Goal: Ask a question: Seek information or help from site administrators or community

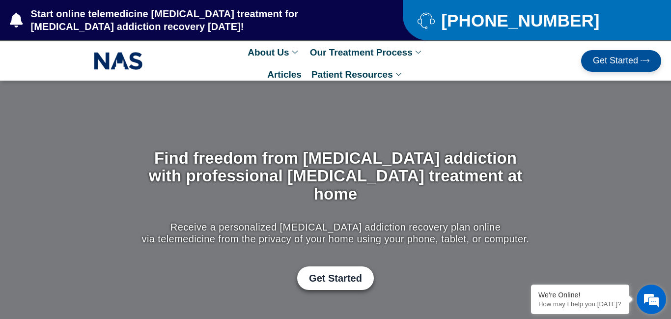
click at [652, 302] on em at bounding box center [651, 299] width 27 height 27
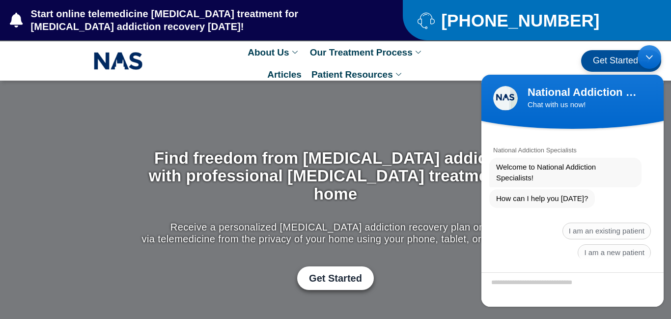
click at [551, 284] on textarea "Type your message and hit 'Enter'" at bounding box center [573, 289] width 182 height 34
click at [602, 223] on span "I am an existing patient" at bounding box center [607, 231] width 88 height 17
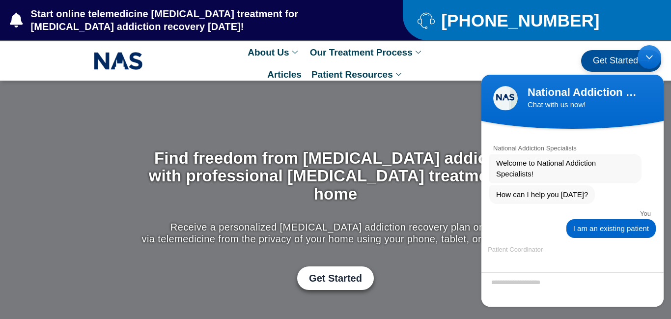
scroll to position [11, 0]
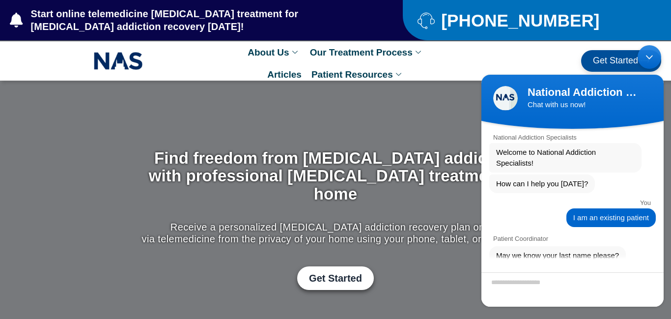
click at [551, 280] on textarea "Enter your last name" at bounding box center [573, 289] width 182 height 34
type textarea "*********"
click at [650, 287] on span at bounding box center [652, 289] width 10 height 10
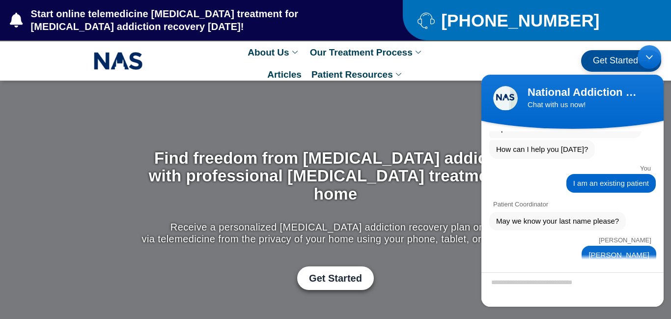
scroll to position [105, 0]
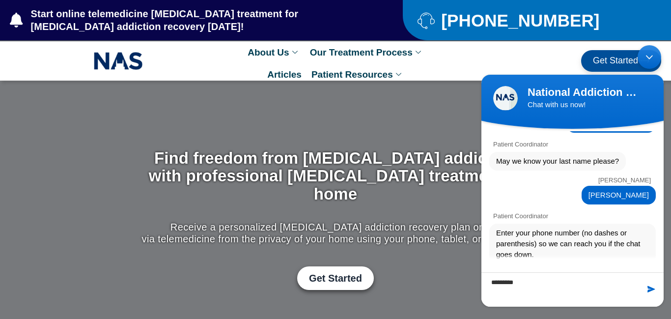
type textarea "*********"
click at [652, 291] on span at bounding box center [652, 289] width 10 height 10
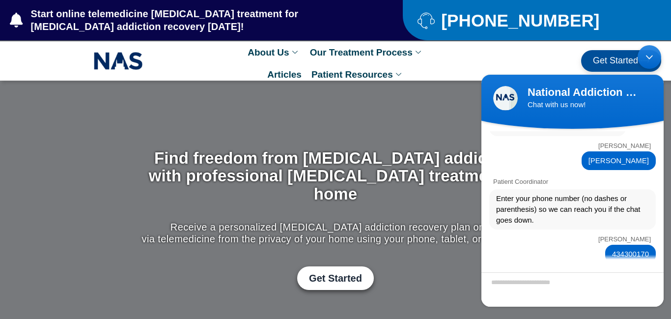
scroll to position [178, 0]
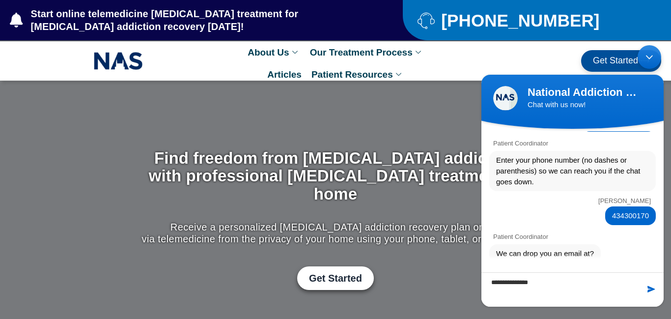
click at [577, 288] on textarea "**********" at bounding box center [573, 289] width 182 height 34
type textarea "**********"
click at [651, 288] on span at bounding box center [652, 289] width 10 height 10
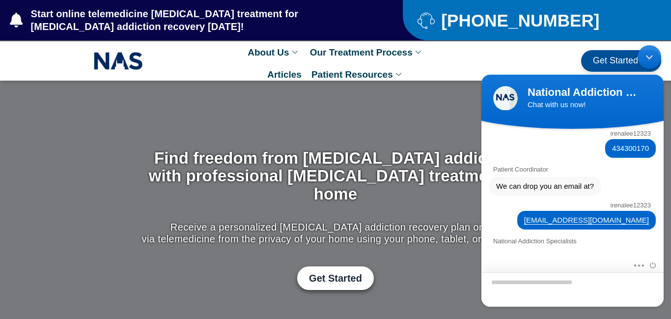
scroll to position [340, 0]
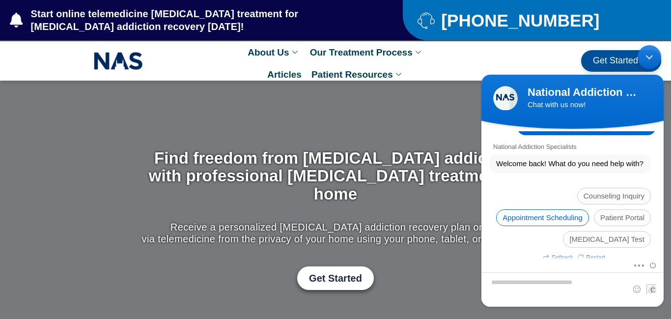
click at [555, 211] on span "Appointment Scheduling" at bounding box center [542, 217] width 93 height 17
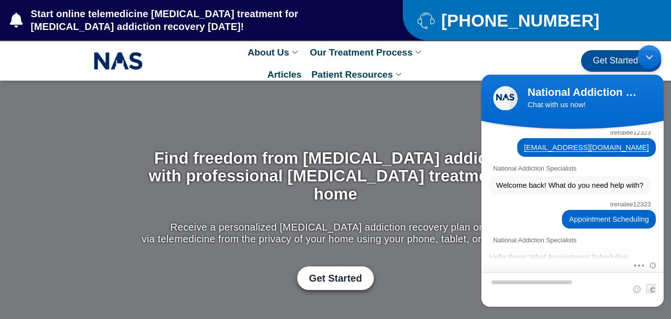
scroll to position [499, 0]
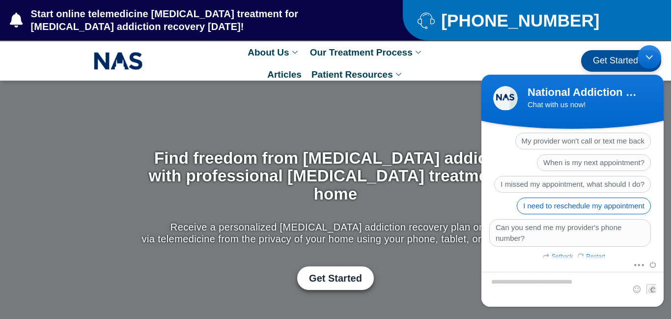
click at [570, 205] on span "I need to reschedule my appointment" at bounding box center [584, 206] width 134 height 17
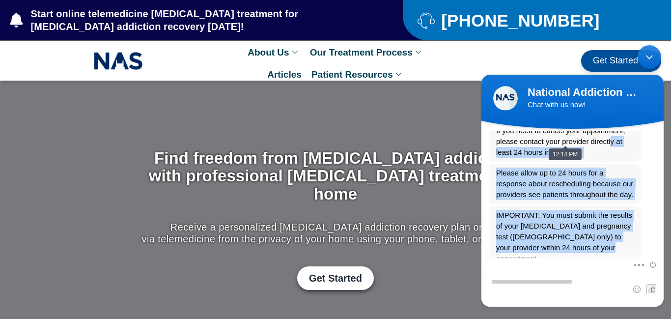
scroll to position [511, 0]
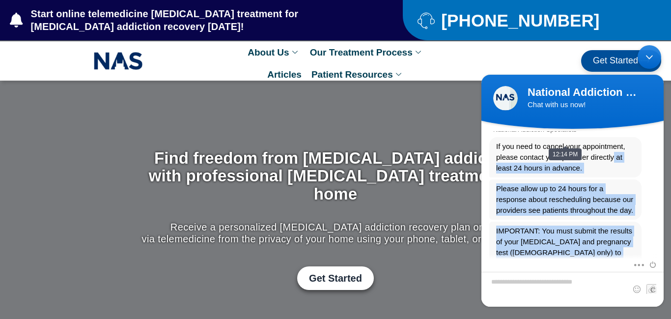
drag, startPoint x: 633, startPoint y: 164, endPoint x: 613, endPoint y: 172, distance: 21.4
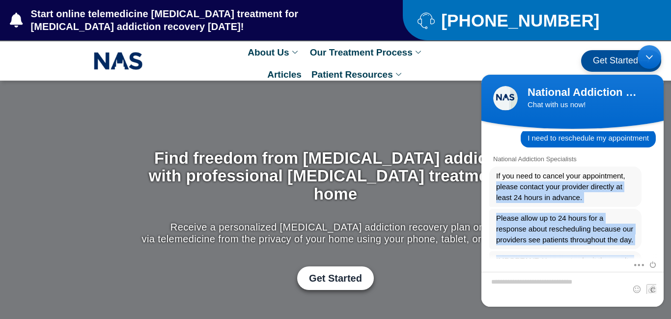
scroll to position [602, 0]
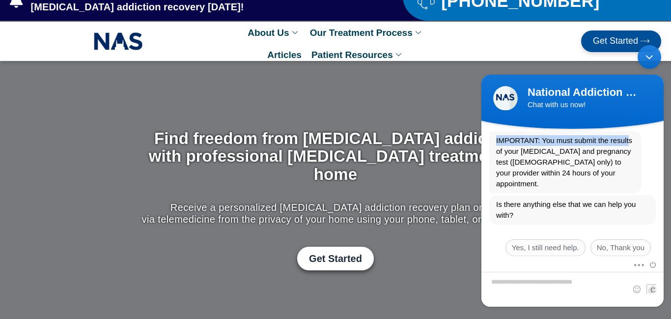
scroll to position [39, 0]
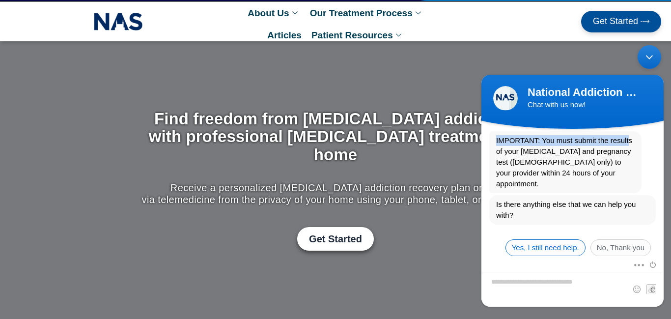
click at [555, 240] on span "Yes, I still need help." at bounding box center [546, 247] width 80 height 17
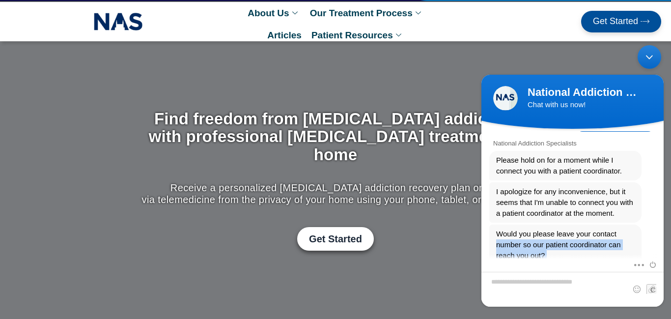
scroll to position [776, 0]
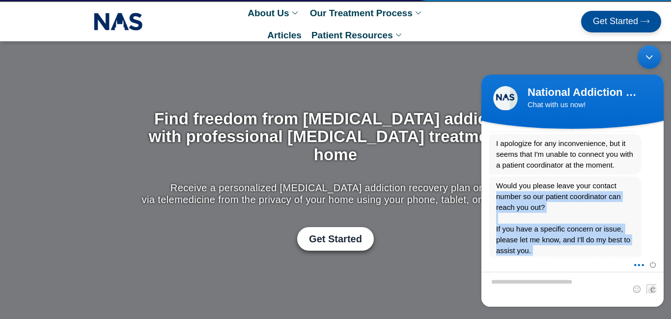
drag, startPoint x: 621, startPoint y: 168, endPoint x: 637, endPoint y: 259, distance: 92.4
click at [637, 259] on section "National Addiction Specialists Welcome to National Addiction Specialists! How c…" at bounding box center [573, 218] width 182 height 178
click at [565, 283] on textarea "Type your message and hit 'Enter'" at bounding box center [573, 289] width 182 height 35
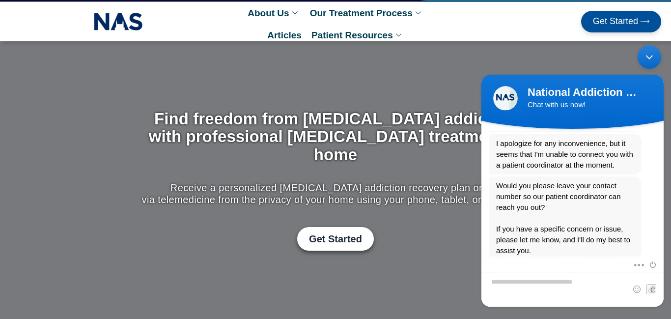
click at [607, 262] on em "Restart" at bounding box center [600, 267] width 28 height 11
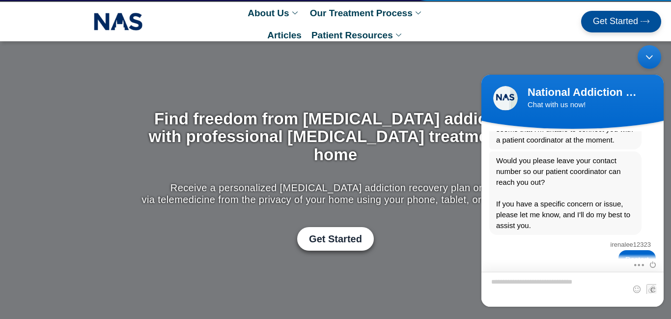
scroll to position [928, 0]
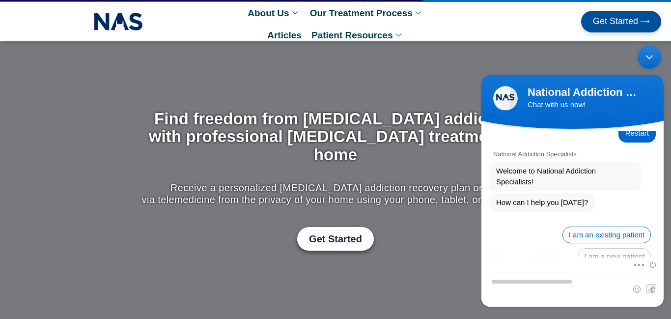
click at [584, 227] on span "I am an existing patient" at bounding box center [607, 235] width 88 height 17
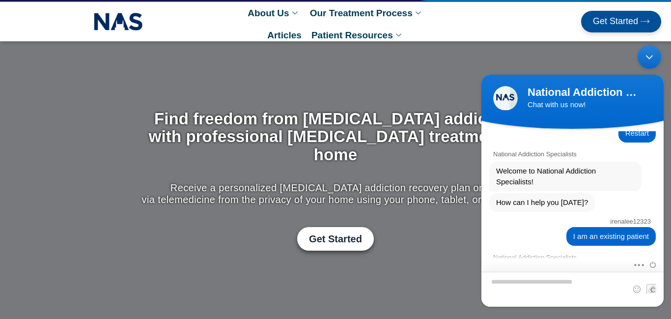
scroll to position [1022, 0]
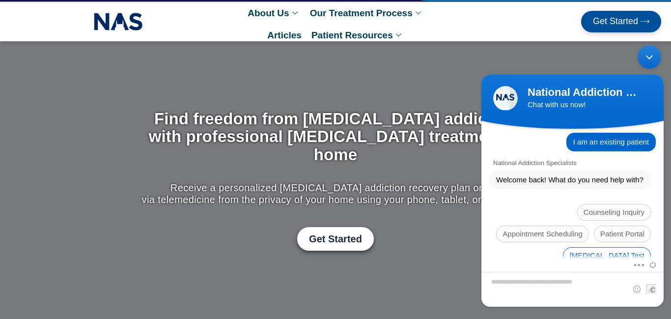
click at [604, 247] on span "Drug Screen Test" at bounding box center [607, 255] width 88 height 17
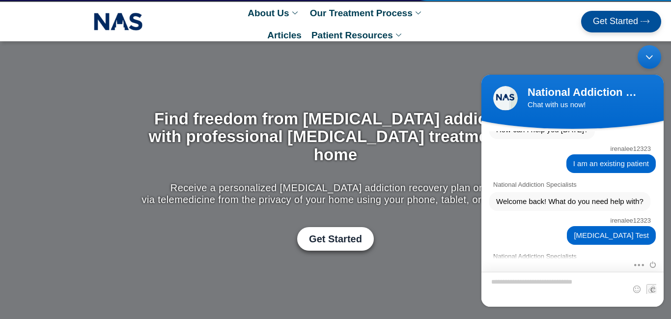
scroll to position [1149, 0]
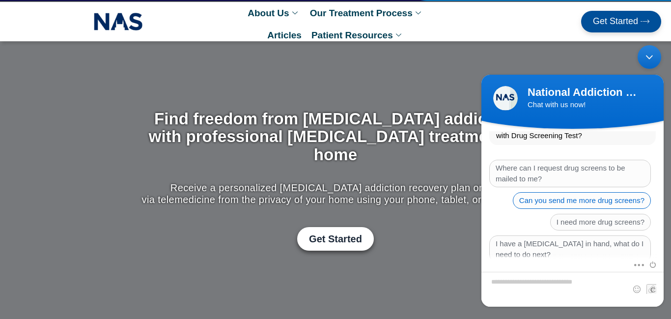
click at [539, 192] on span "Can you send me more drug screens?" at bounding box center [582, 200] width 138 height 17
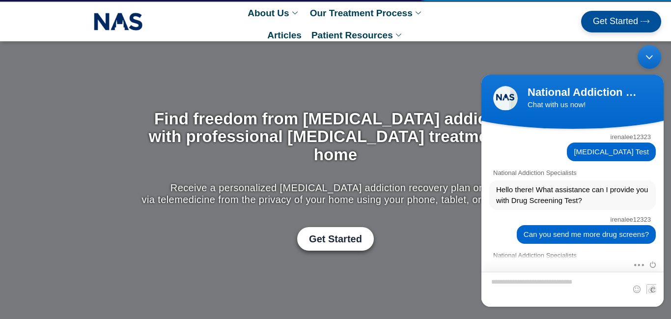
scroll to position [1257, 0]
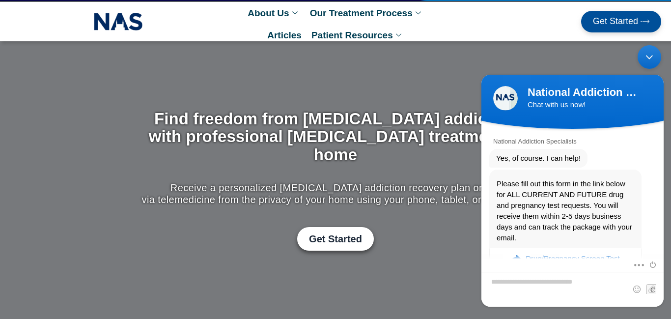
drag, startPoint x: 629, startPoint y: 152, endPoint x: 622, endPoint y: 135, distance: 18.8
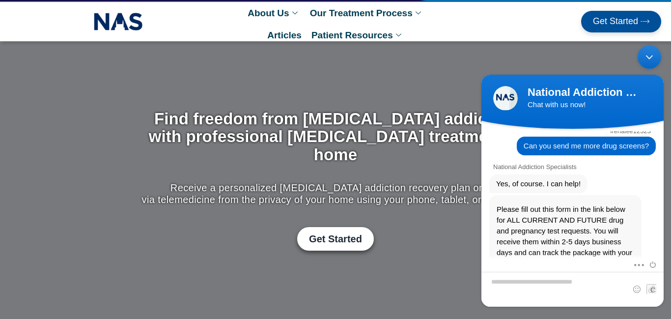
click at [636, 174] on div "Yes, of course. I can help!" at bounding box center [572, 183] width 167 height 19
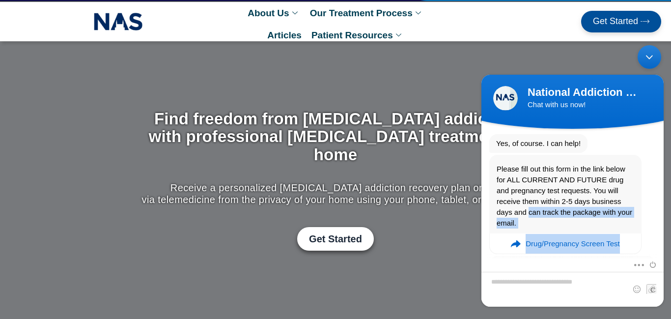
scroll to position [1257, 0]
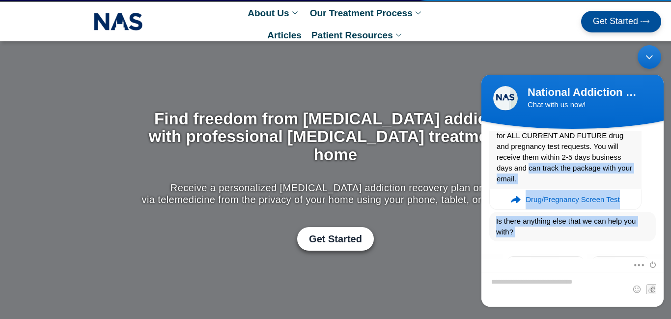
drag, startPoint x: 639, startPoint y: 216, endPoint x: 650, endPoint y: 275, distance: 60.5
click at [650, 275] on section "National Addiction Specialists Welcome to National Addiction Specialists! How c…" at bounding box center [573, 218] width 182 height 178
click at [562, 284] on textarea "Type your message and hit 'Enter'" at bounding box center [573, 289] width 182 height 35
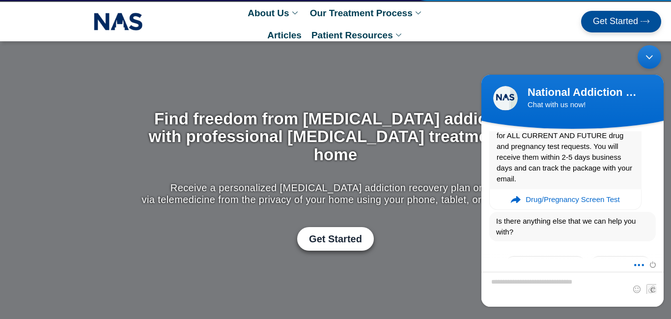
click at [639, 266] on span at bounding box center [636, 263] width 7 height 8
click at [614, 285] on textarea "Type your message and hit 'Enter'" at bounding box center [573, 289] width 182 height 35
click at [646, 61] on div "Minimize live chat window" at bounding box center [650, 57] width 24 height 24
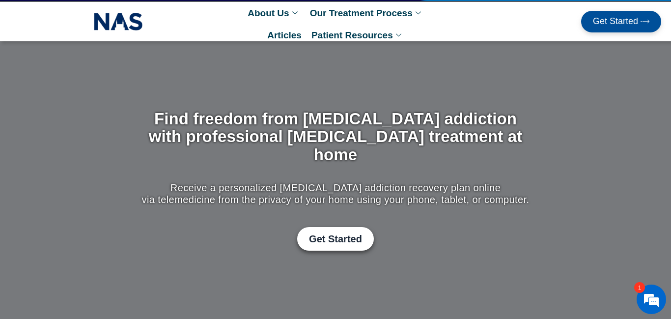
scroll to position [1289, 0]
click at [621, 17] on span "Get Started" at bounding box center [615, 22] width 45 height 10
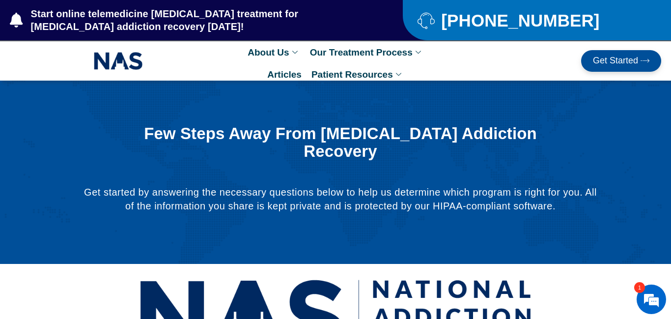
click at [487, 31] on div "[PHONE_NUMBER]" at bounding box center [537, 20] width 268 height 40
click at [646, 314] on div at bounding box center [335, 317] width 661 height 96
click at [648, 306] on em at bounding box center [651, 299] width 27 height 27
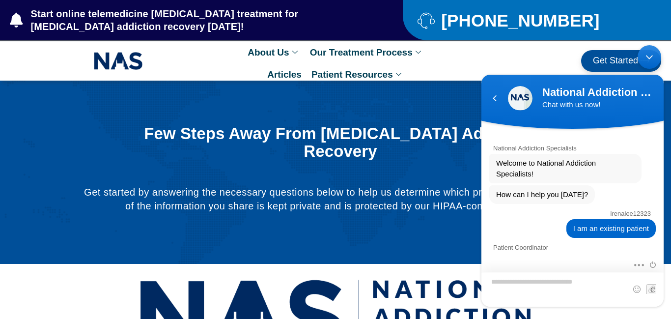
scroll to position [1210, 0]
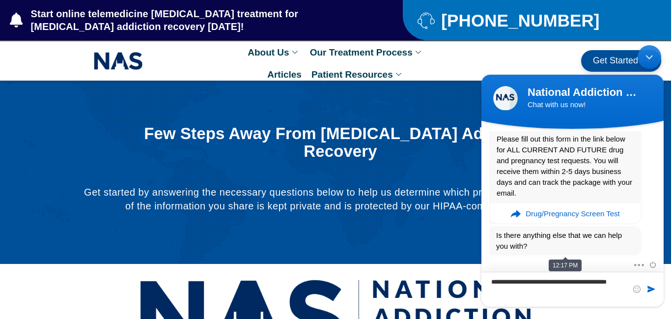
type textarea "**********"
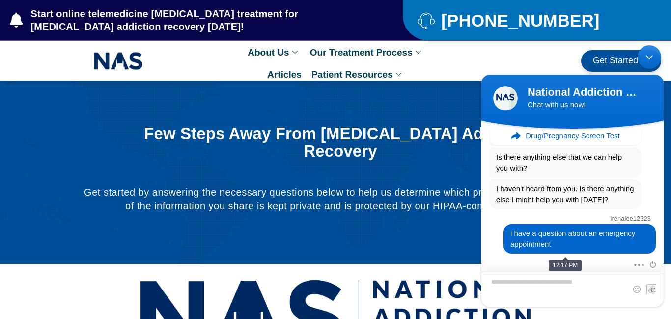
scroll to position [1462, 0]
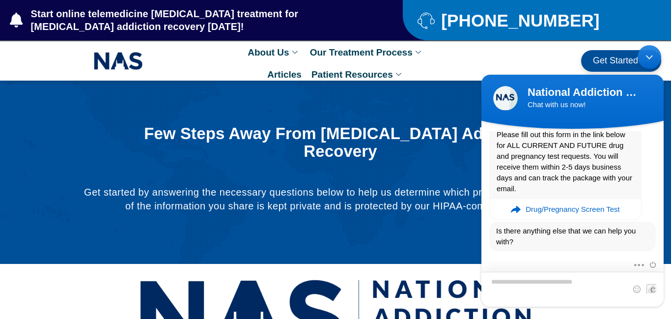
click at [613, 285] on textarea "Type your message and hit 'Enter'" at bounding box center [573, 289] width 182 height 35
click at [654, 58] on div "Minimize live chat window" at bounding box center [650, 57] width 24 height 24
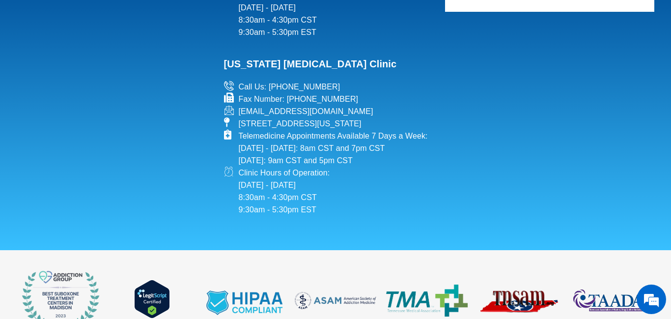
scroll to position [1457, 0]
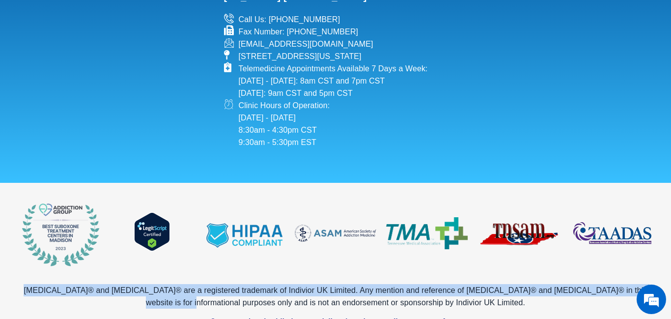
drag, startPoint x: 658, startPoint y: 272, endPoint x: 666, endPoint y: 211, distance: 61.5
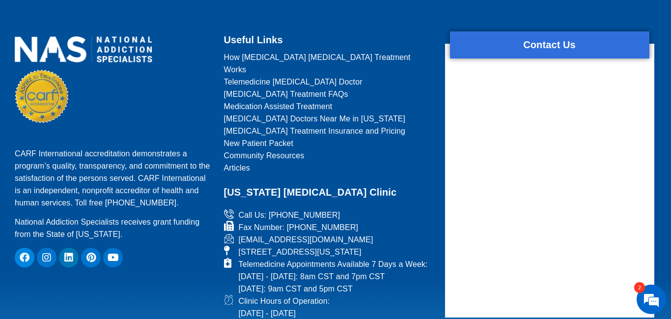
scroll to position [1632, 0]
